Goal: Find specific page/section

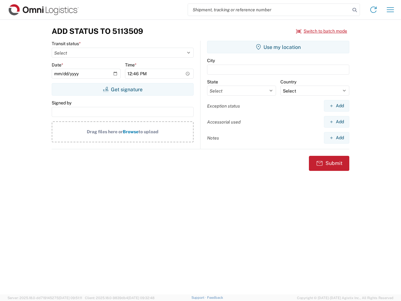
click at [269, 10] on input "search" at bounding box center [269, 10] width 162 height 12
click at [355, 10] on icon at bounding box center [355, 10] width 9 height 9
click at [374, 10] on icon at bounding box center [374, 10] width 10 height 10
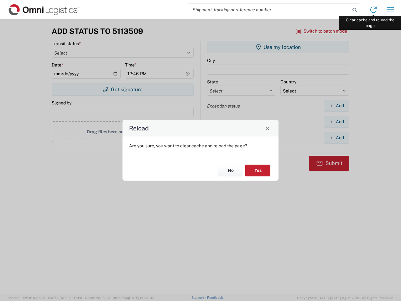
click at [391, 10] on div "Reload Are you sure, you want to clear cache and reload the page? No Yes" at bounding box center [200, 150] width 401 height 301
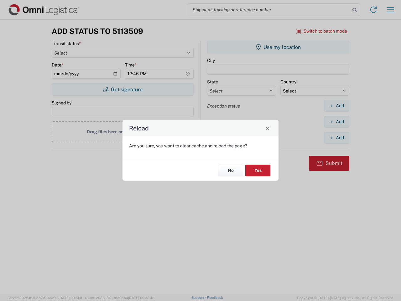
click at [322, 31] on div "Reload Are you sure, you want to clear cache and reload the page? No Yes" at bounding box center [200, 150] width 401 height 301
click at [123, 89] on div "Reload Are you sure, you want to clear cache and reload the page? No Yes" at bounding box center [200, 150] width 401 height 301
click at [278, 47] on div "Reload Are you sure, you want to clear cache and reload the page? No Yes" at bounding box center [200, 150] width 401 height 301
click at [337, 106] on div "Reload Are you sure, you want to clear cache and reload the page? No Yes" at bounding box center [200, 150] width 401 height 301
click at [337, 122] on div "Reload Are you sure, you want to clear cache and reload the page? No Yes" at bounding box center [200, 150] width 401 height 301
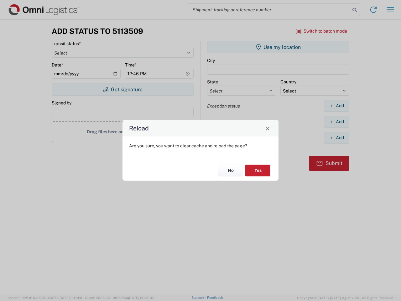
click at [337, 138] on div "Reload Are you sure, you want to clear cache and reload the page? No Yes" at bounding box center [200, 150] width 401 height 301
